Goal: Navigation & Orientation: Understand site structure

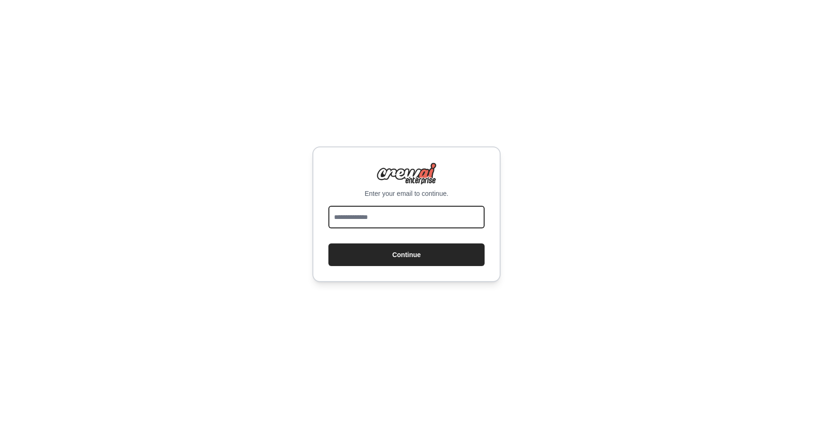
click at [463, 215] on input "email" at bounding box center [406, 217] width 156 height 23
type input "**********"
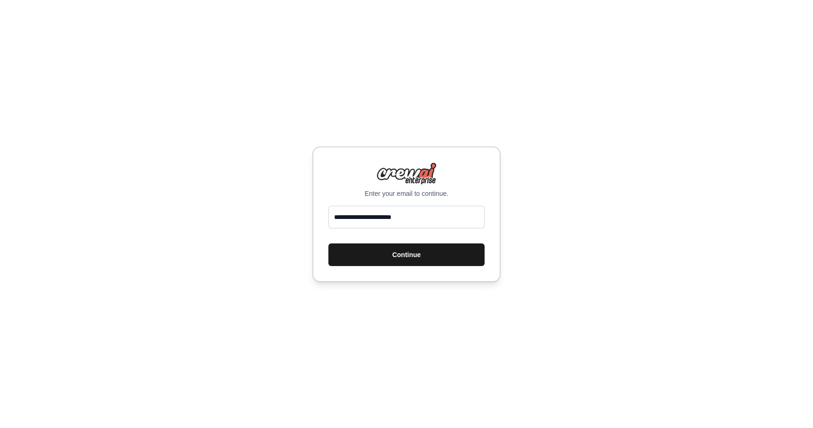
click at [450, 254] on button "Continue" at bounding box center [406, 254] width 156 height 23
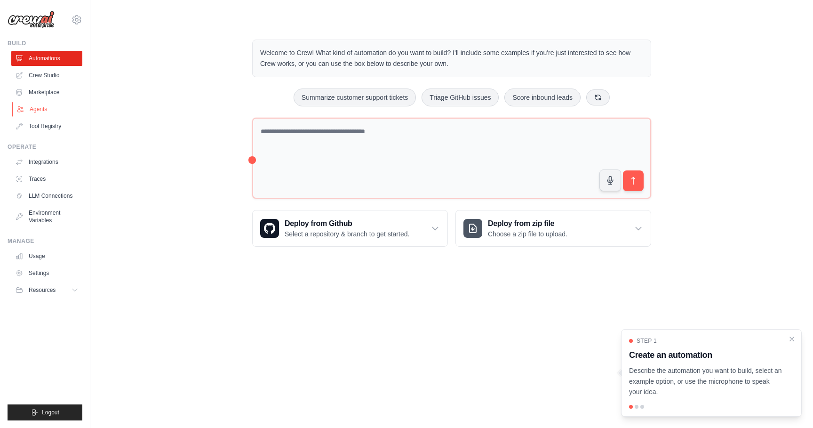
click at [53, 112] on link "Agents" at bounding box center [47, 109] width 71 height 15
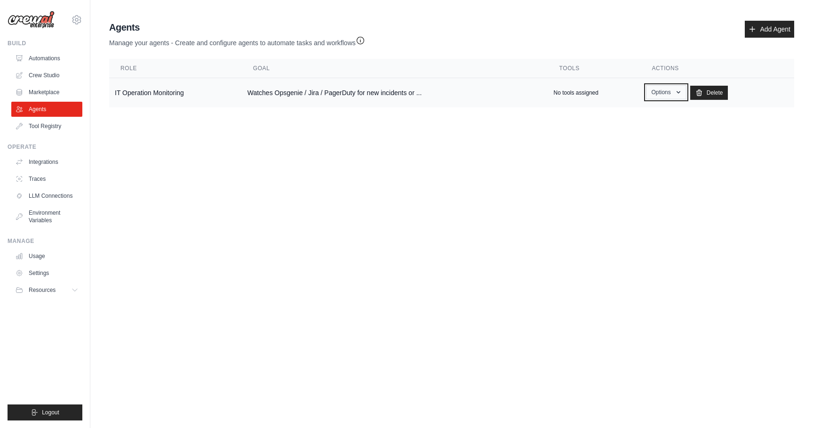
click at [675, 96] on icon "button" at bounding box center [679, 92] width 8 height 8
click at [706, 90] on link "Delete" at bounding box center [709, 93] width 38 height 14
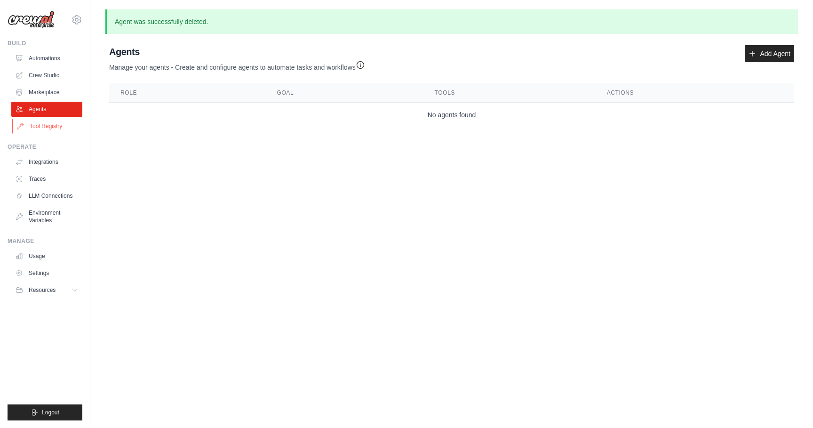
click at [49, 123] on link "Tool Registry" at bounding box center [47, 126] width 71 height 15
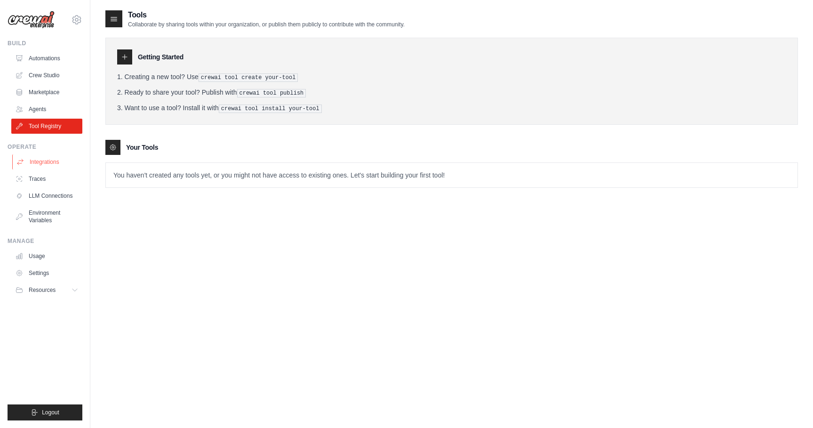
click at [43, 161] on link "Integrations" at bounding box center [47, 161] width 71 height 15
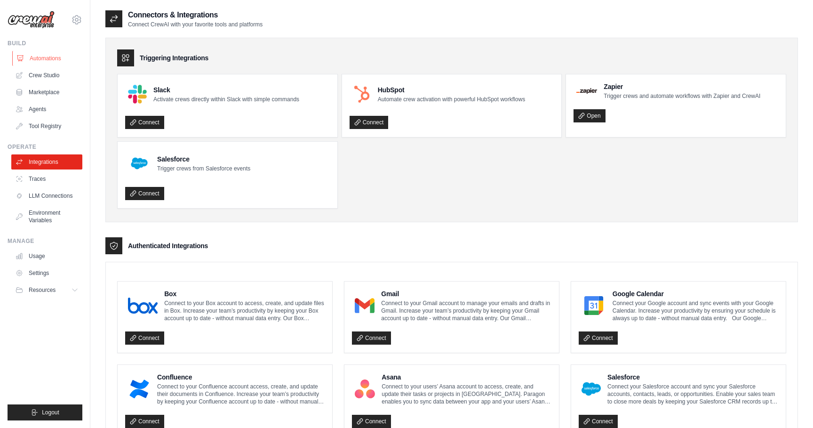
click at [47, 58] on link "Automations" at bounding box center [47, 58] width 71 height 15
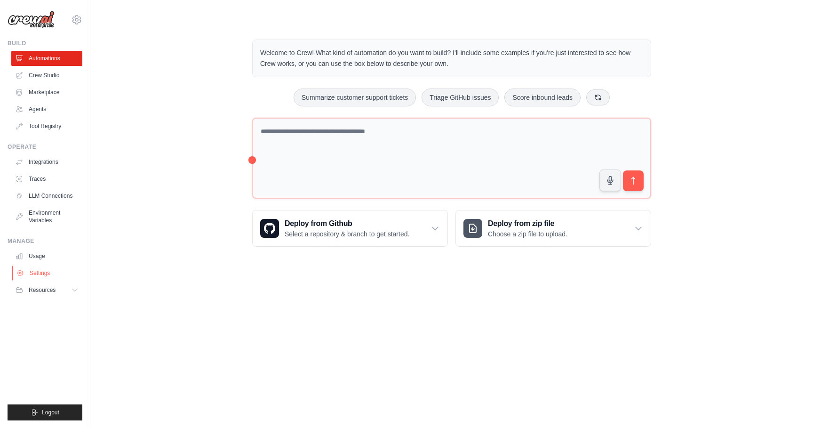
click at [54, 271] on link "Settings" at bounding box center [47, 272] width 71 height 15
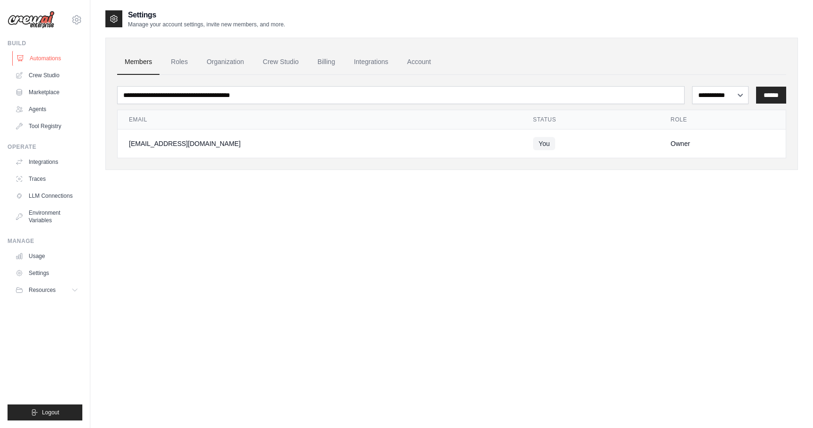
click at [57, 56] on link "Automations" at bounding box center [47, 58] width 71 height 15
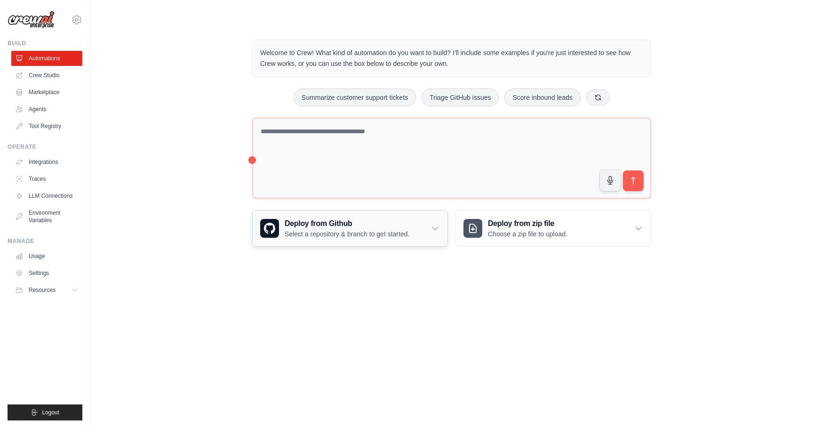
click at [437, 225] on icon at bounding box center [434, 227] width 9 height 9
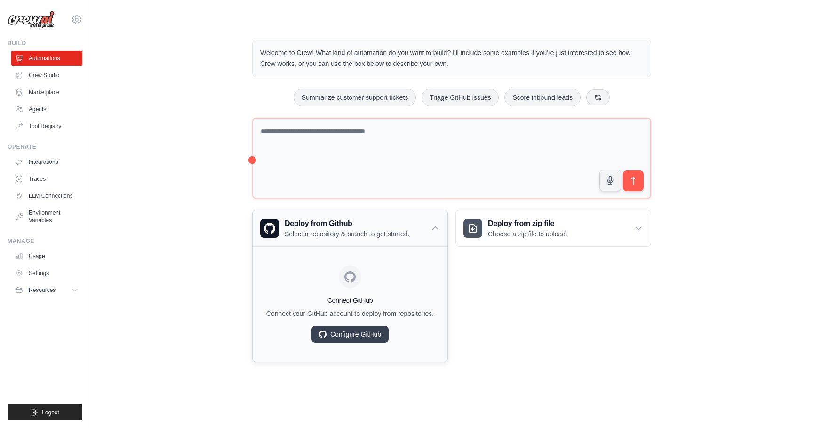
click at [437, 225] on icon at bounding box center [434, 227] width 9 height 9
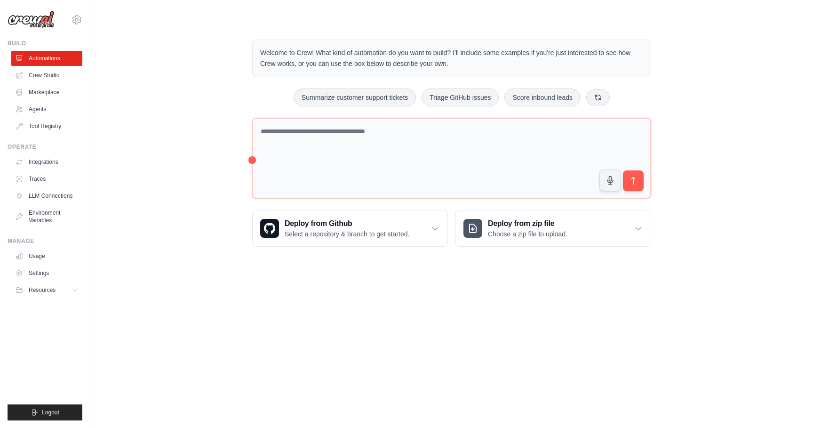
click at [191, 200] on div "Welcome to Crew! What kind of automation do you want to build? I'll include som…" at bounding box center [451, 142] width 693 height 237
click at [38, 72] on link "Crew Studio" at bounding box center [47, 75] width 71 height 15
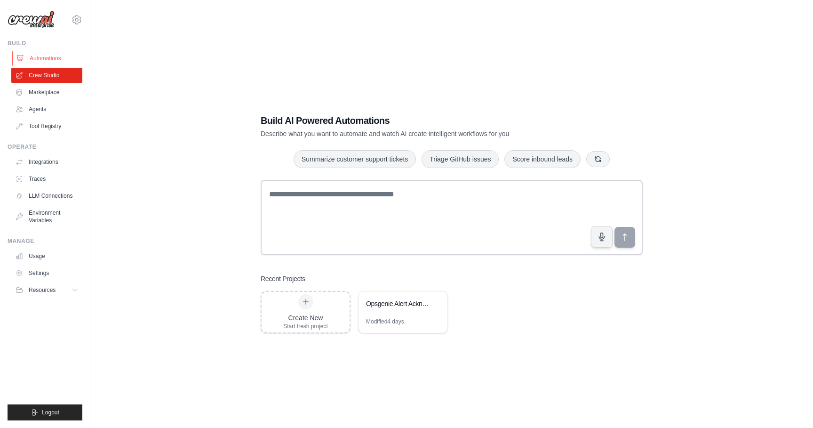
click at [42, 59] on link "Automations" at bounding box center [47, 58] width 71 height 15
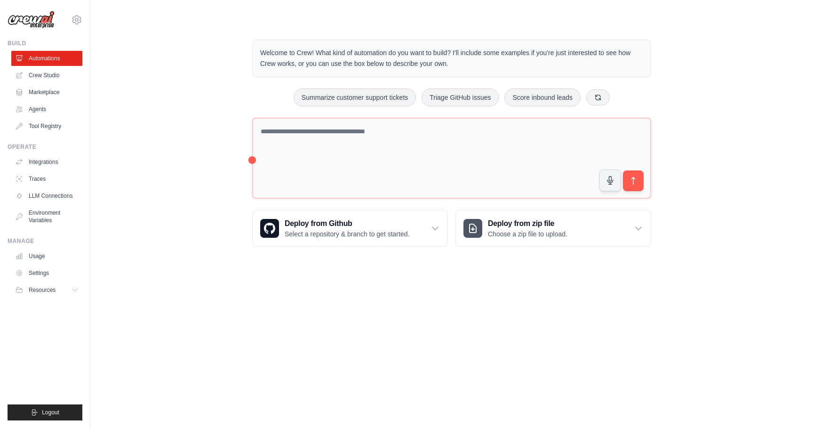
click at [225, 167] on div "Welcome to Crew! What kind of automation do you want to build? I'll include som…" at bounding box center [451, 142] width 693 height 237
